Goal: Check status

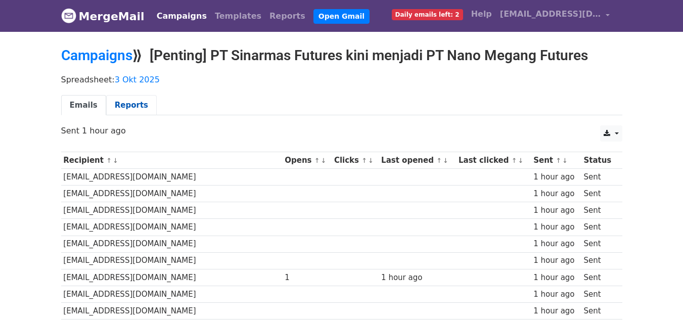
click at [122, 108] on link "Reports" at bounding box center [131, 105] width 51 height 21
